Goal: Check status: Check status

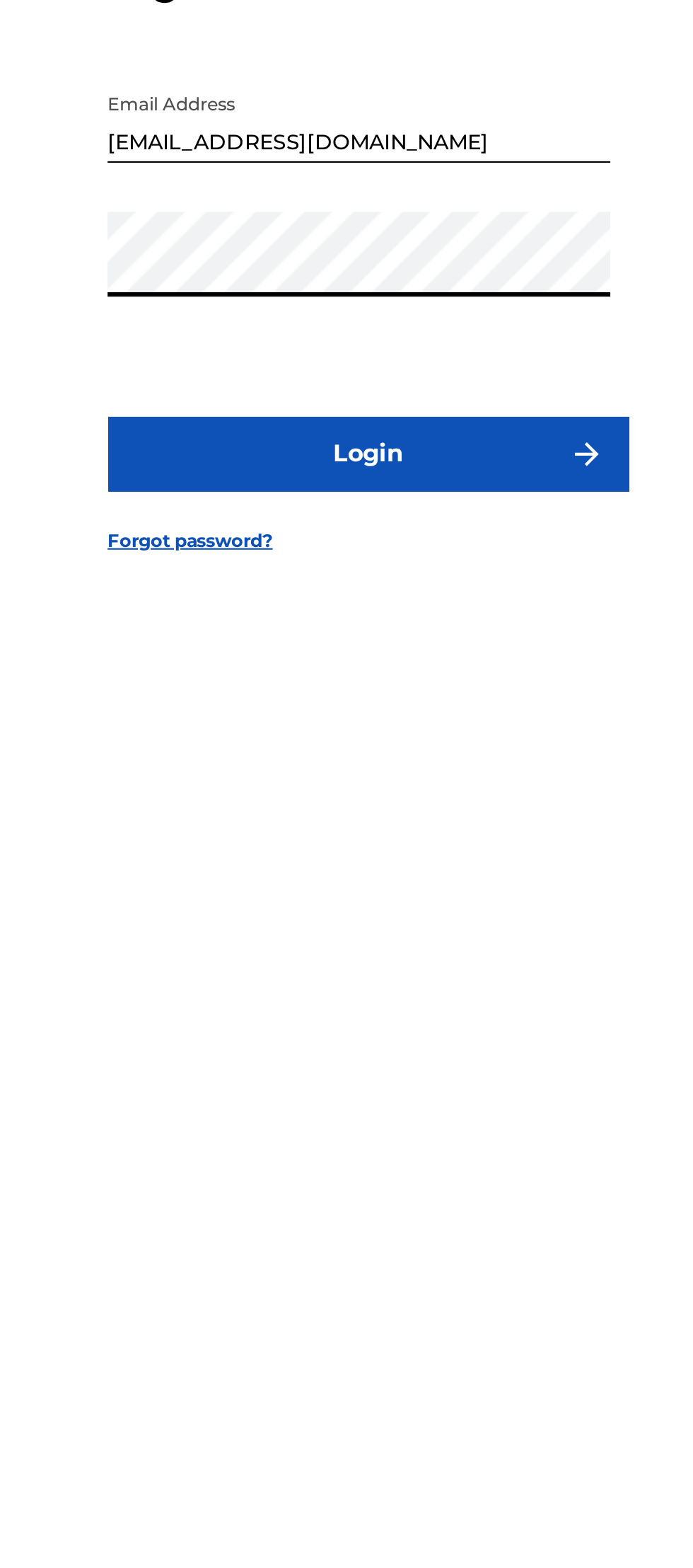
click at [322, 921] on button "Login" at bounding box center [346, 903] width 248 height 35
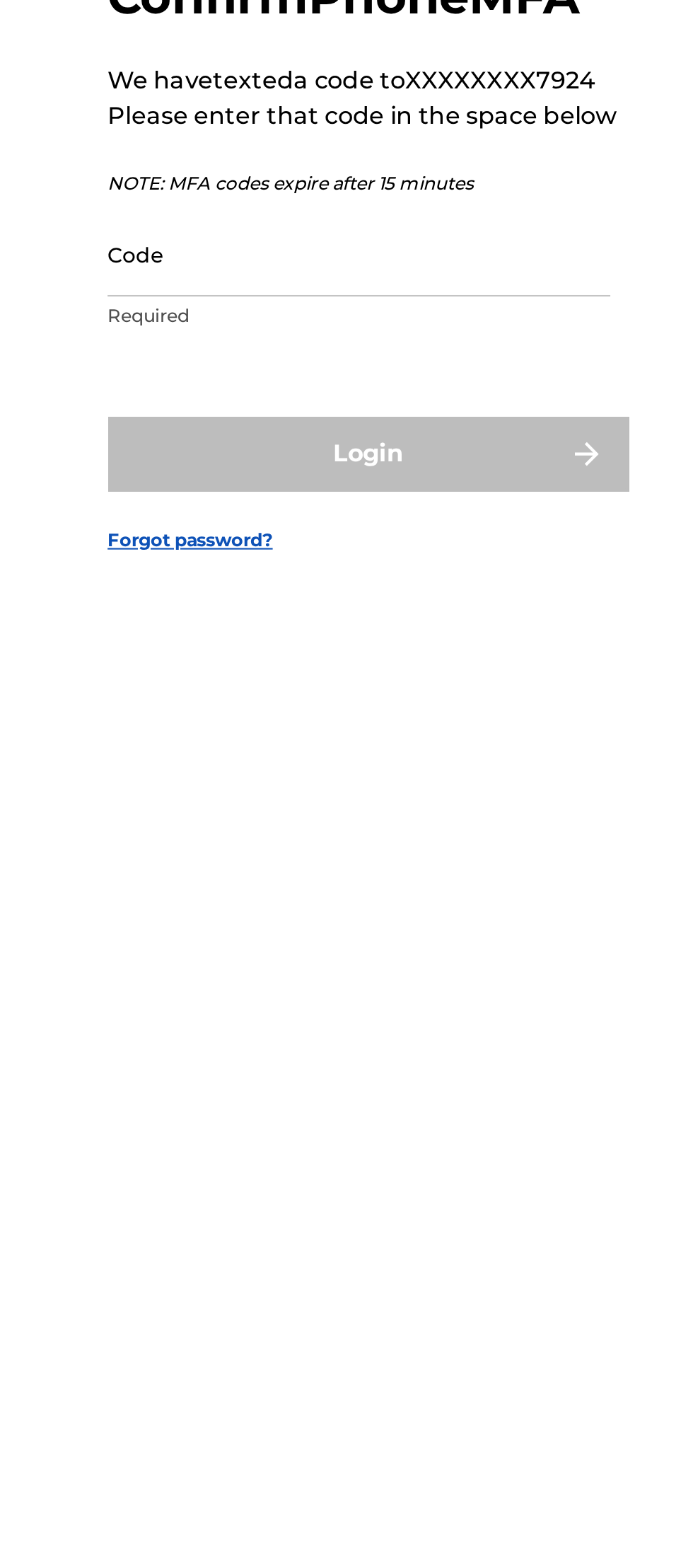
click at [261, 826] on input "Code" at bounding box center [343, 806] width 239 height 40
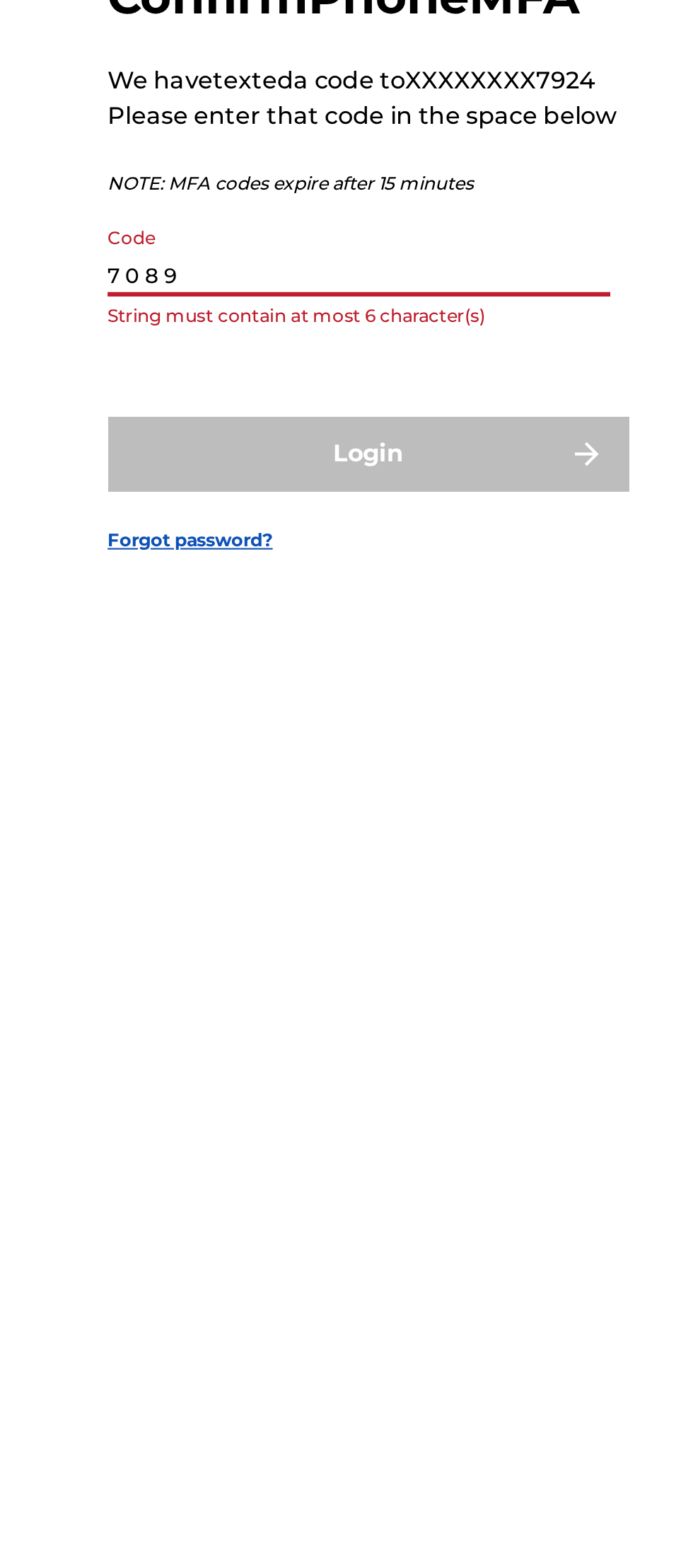
click at [279, 826] on input "7 0 8 9" at bounding box center [343, 806] width 239 height 40
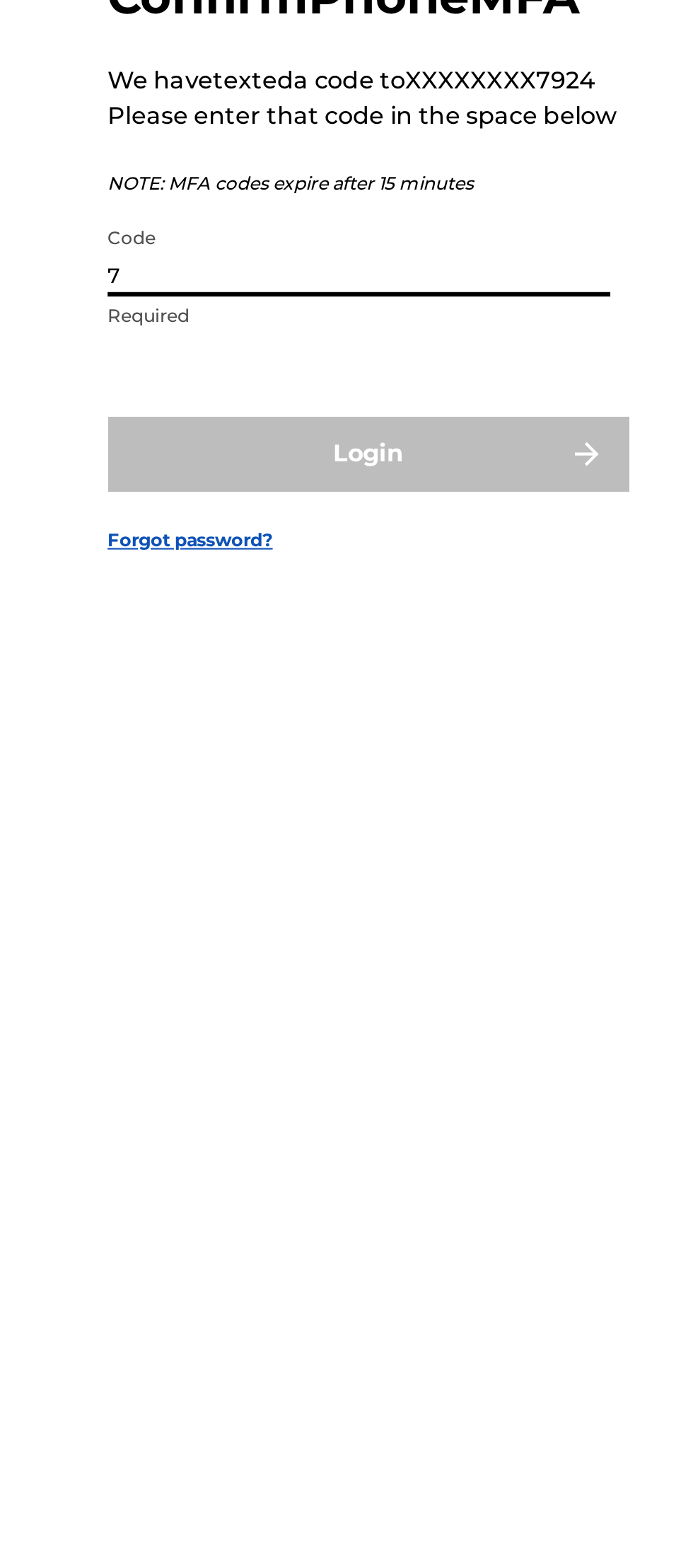
type input "7"
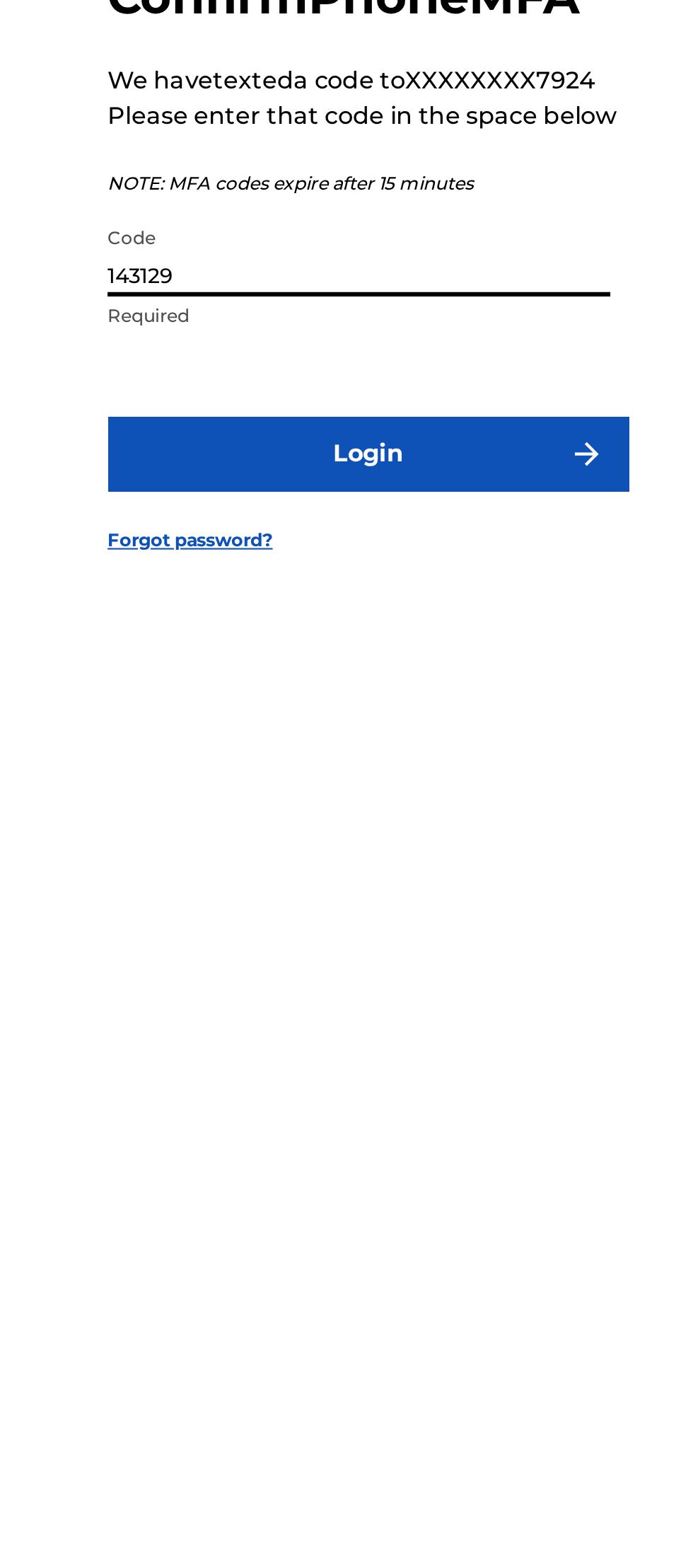
type input "143129"
click at [280, 919] on button "Login" at bounding box center [346, 901] width 248 height 35
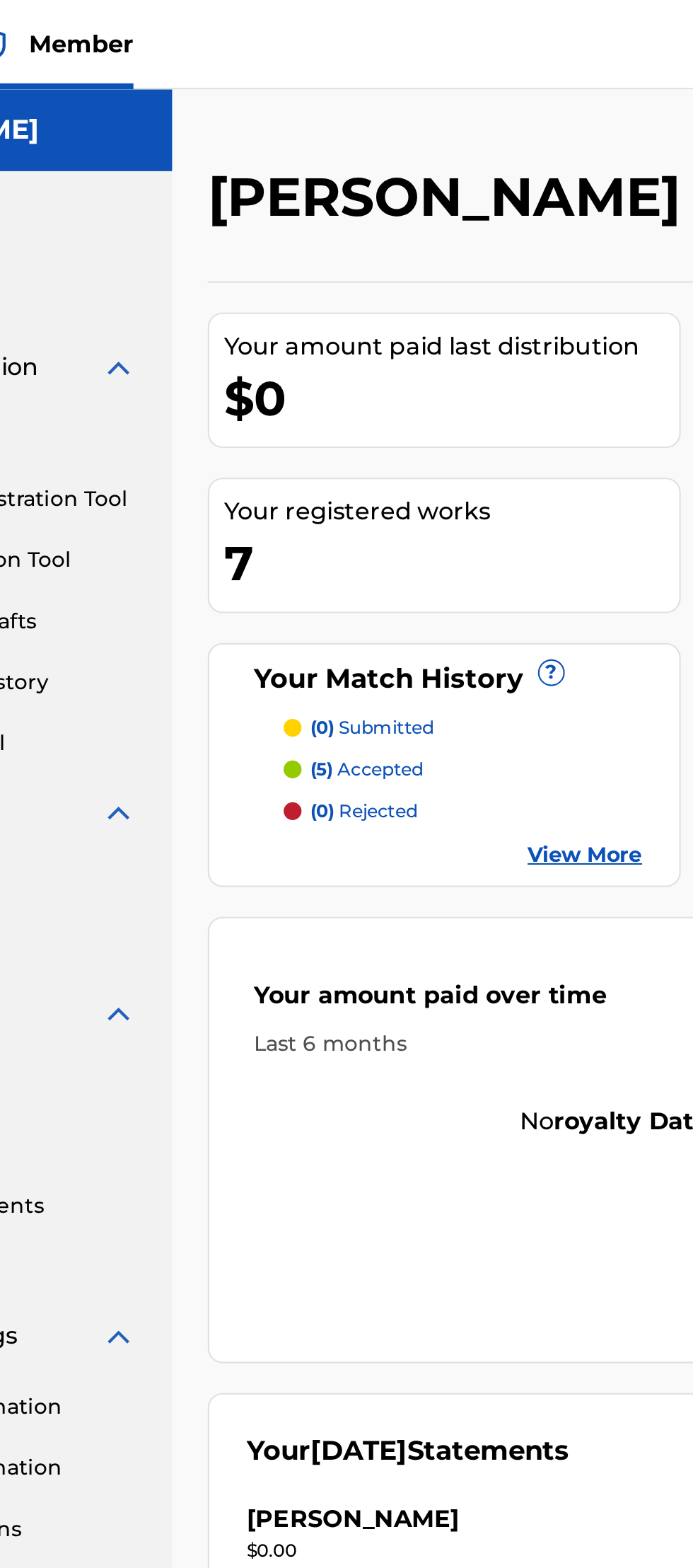
click at [257, 261] on div "7" at bounding box center [352, 267] width 216 height 32
click at [308, 359] on p "(5) accepted" at bounding box center [312, 365] width 54 height 12
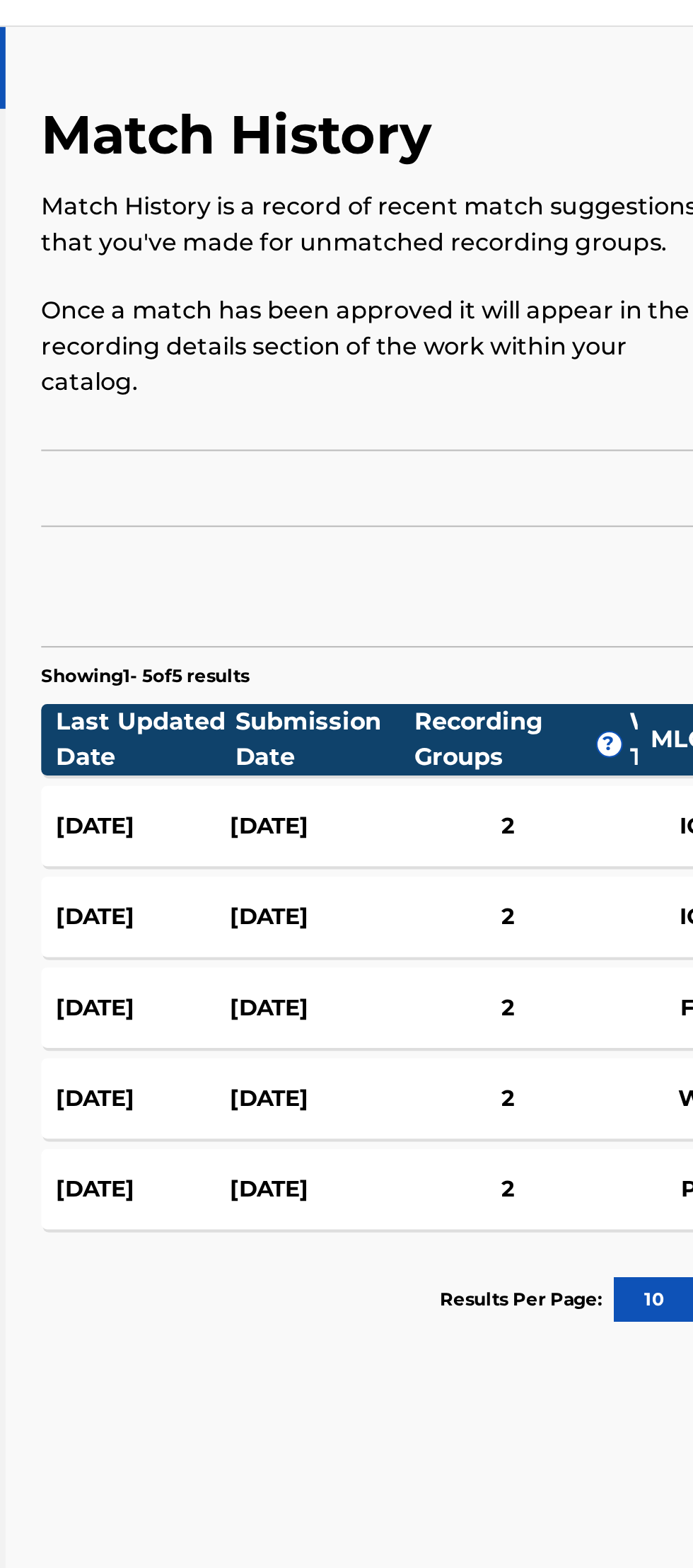
click at [330, 414] on div "[DATE]" at bounding box center [368, 422] width 82 height 16
